Goal: Task Accomplishment & Management: Manage account settings

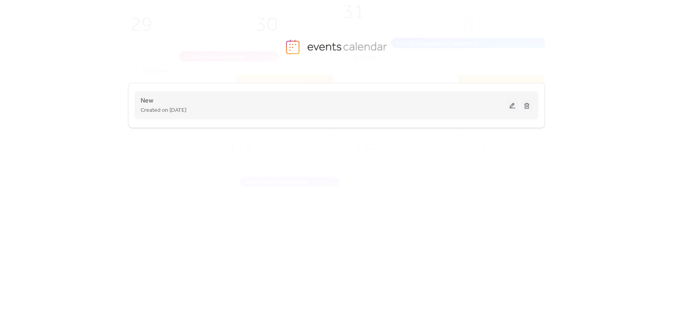
click at [510, 104] on button at bounding box center [512, 105] width 11 height 12
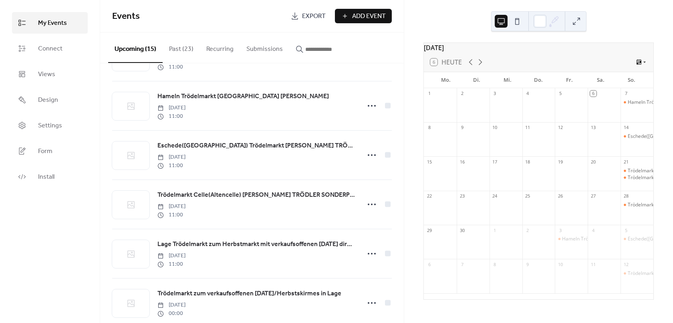
scroll to position [280, 0]
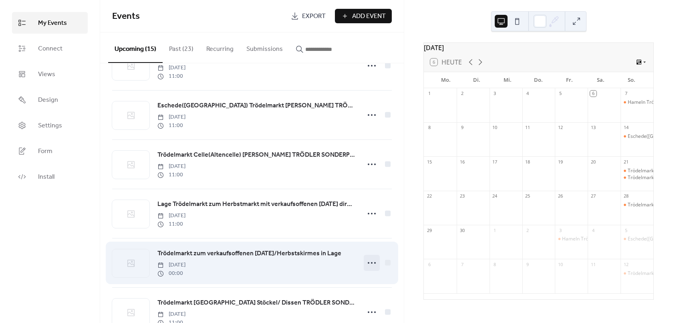
click at [372, 266] on icon at bounding box center [371, 262] width 13 height 13
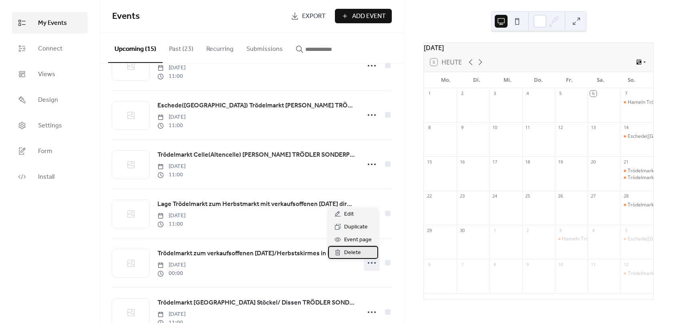
click at [362, 255] on div "Delete" at bounding box center [353, 252] width 50 height 13
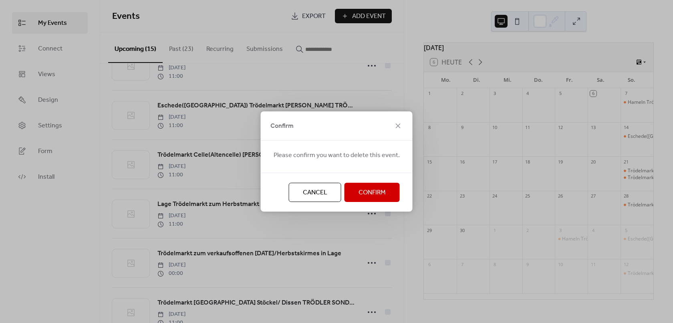
click at [321, 194] on span "Cancel" at bounding box center [315, 193] width 24 height 10
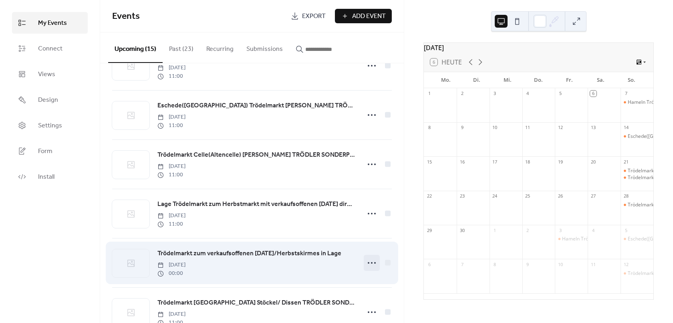
click at [366, 268] on icon at bounding box center [371, 262] width 13 height 13
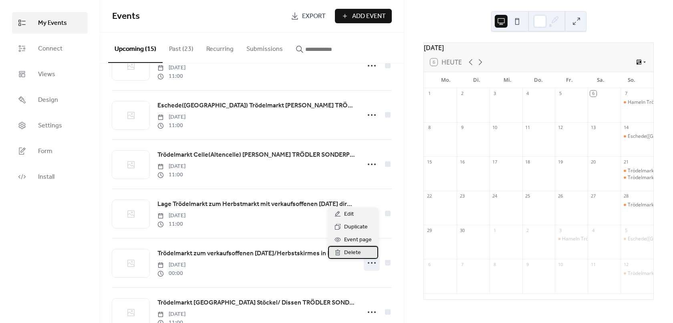
click at [358, 251] on span "Delete" at bounding box center [352, 253] width 17 height 10
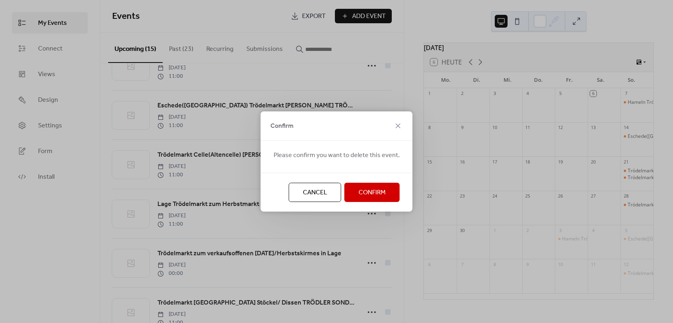
click at [364, 190] on span "Confirm" at bounding box center [371, 193] width 27 height 10
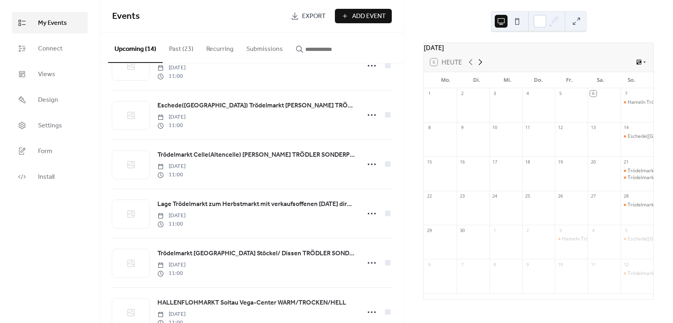
click at [479, 65] on icon at bounding box center [481, 62] width 4 height 6
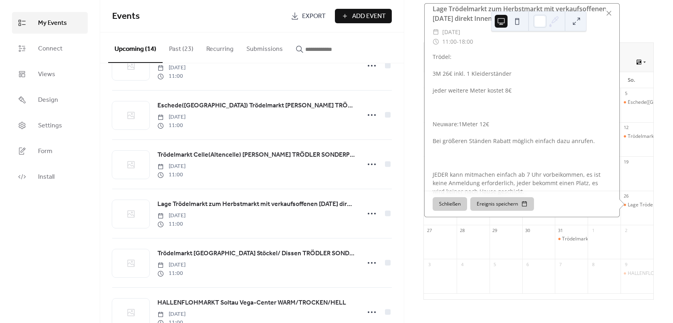
scroll to position [0, 0]
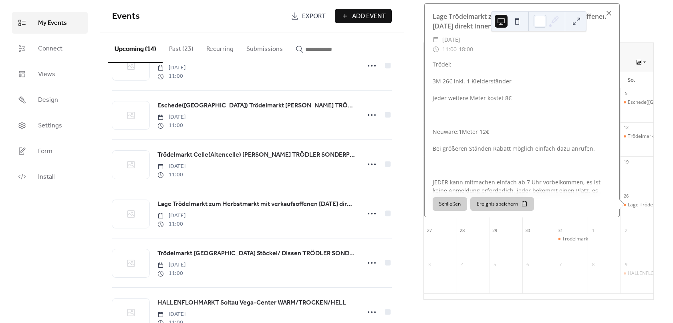
click at [607, 17] on div at bounding box center [608, 13] width 11 height 11
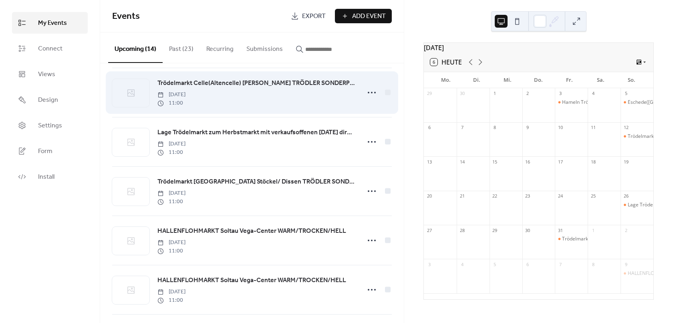
scroll to position [339, 0]
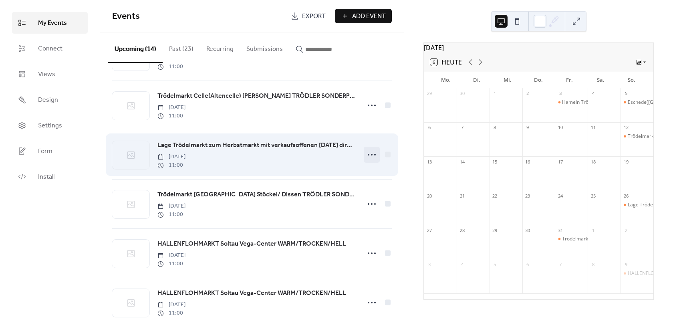
click at [365, 161] on icon at bounding box center [371, 154] width 13 height 13
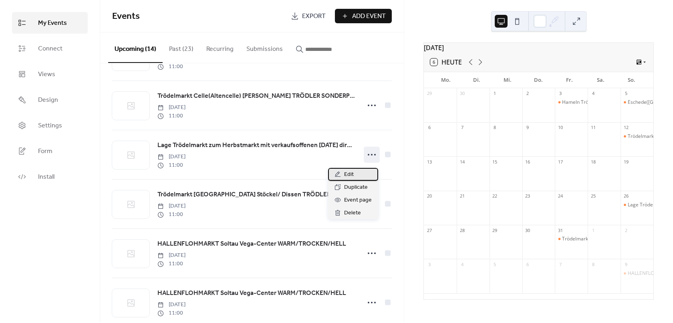
click at [363, 171] on div "Edit" at bounding box center [353, 174] width 50 height 13
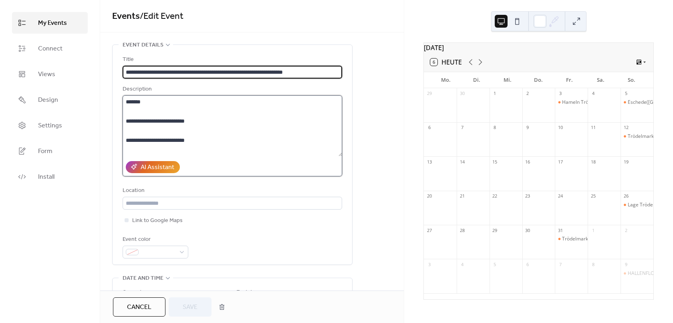
click at [123, 105] on textarea "**********" at bounding box center [232, 125] width 219 height 61
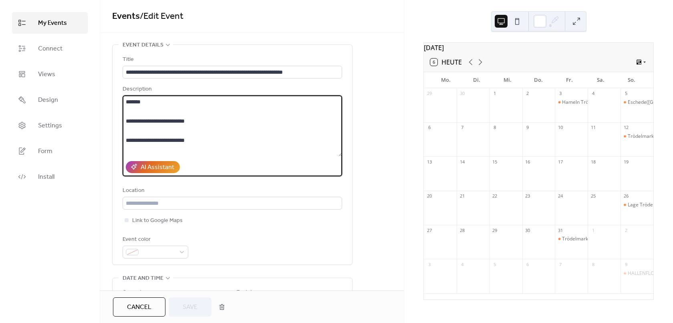
paste textarea "**********"
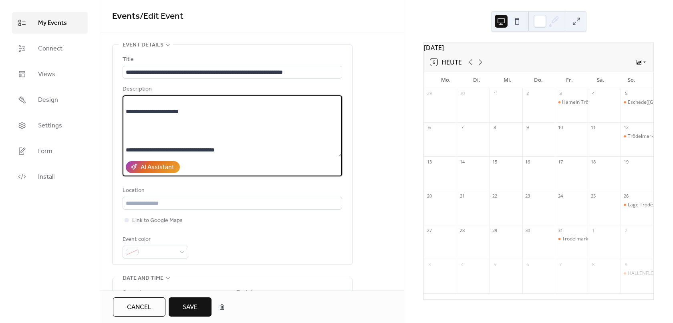
scroll to position [269, 0]
type textarea "**********"
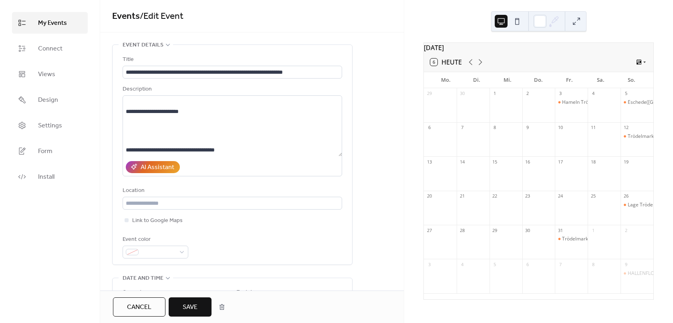
click at [197, 304] on span "Save" at bounding box center [190, 307] width 15 height 10
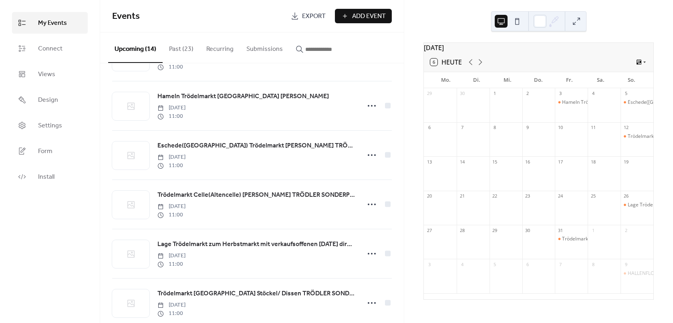
scroll to position [280, 0]
